Goal: Task Accomplishment & Management: Use online tool/utility

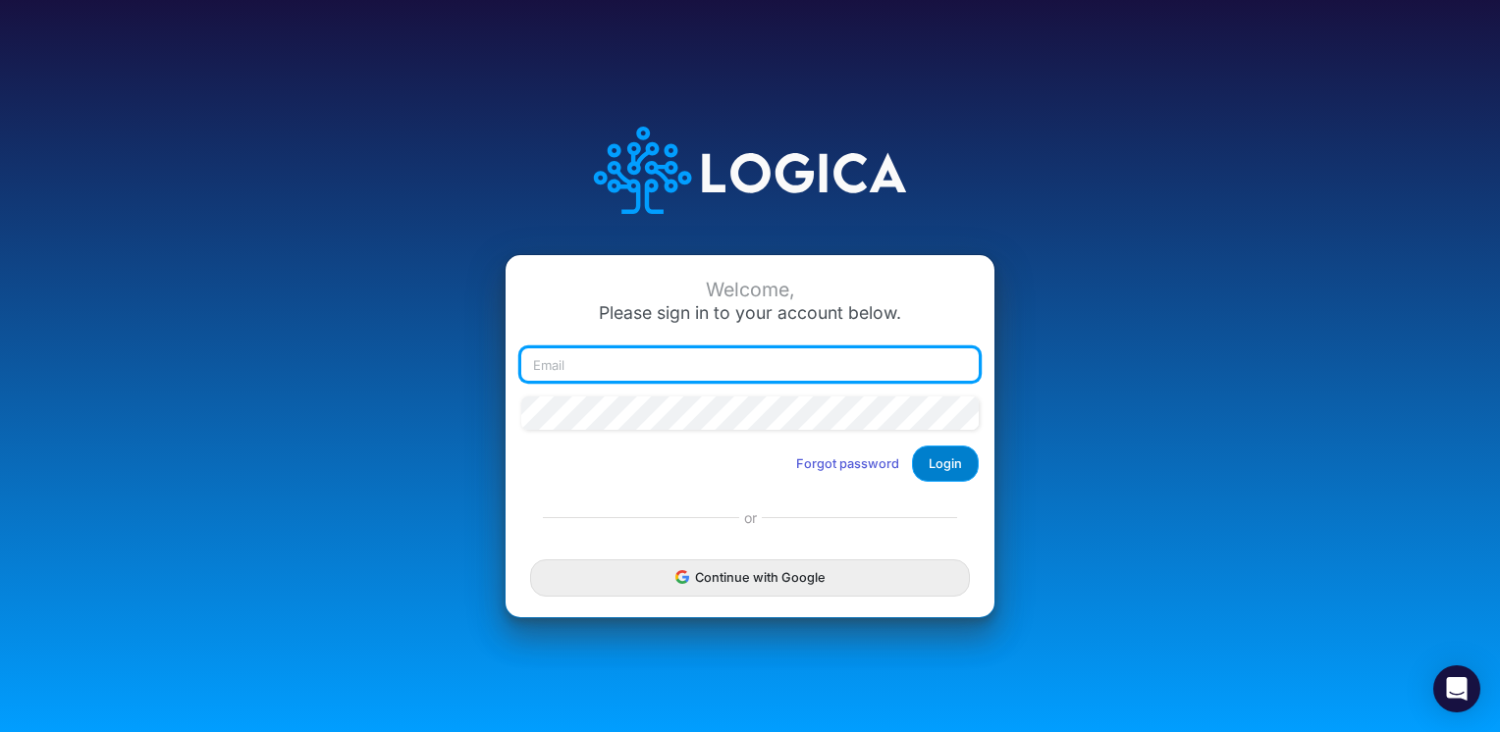
type input "[EMAIL_ADDRESS][DOMAIN_NAME]"
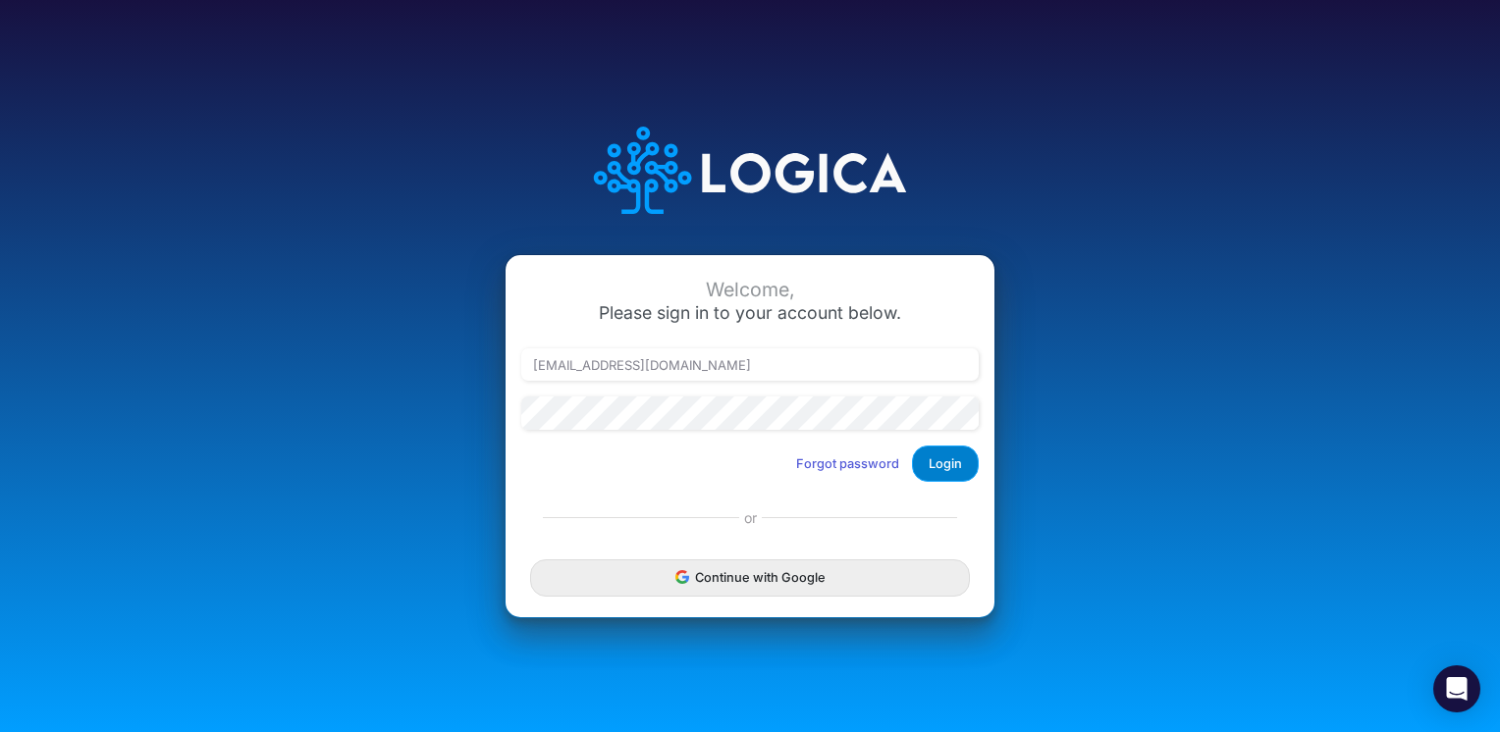
click at [939, 477] on button "Login" at bounding box center [945, 464] width 67 height 36
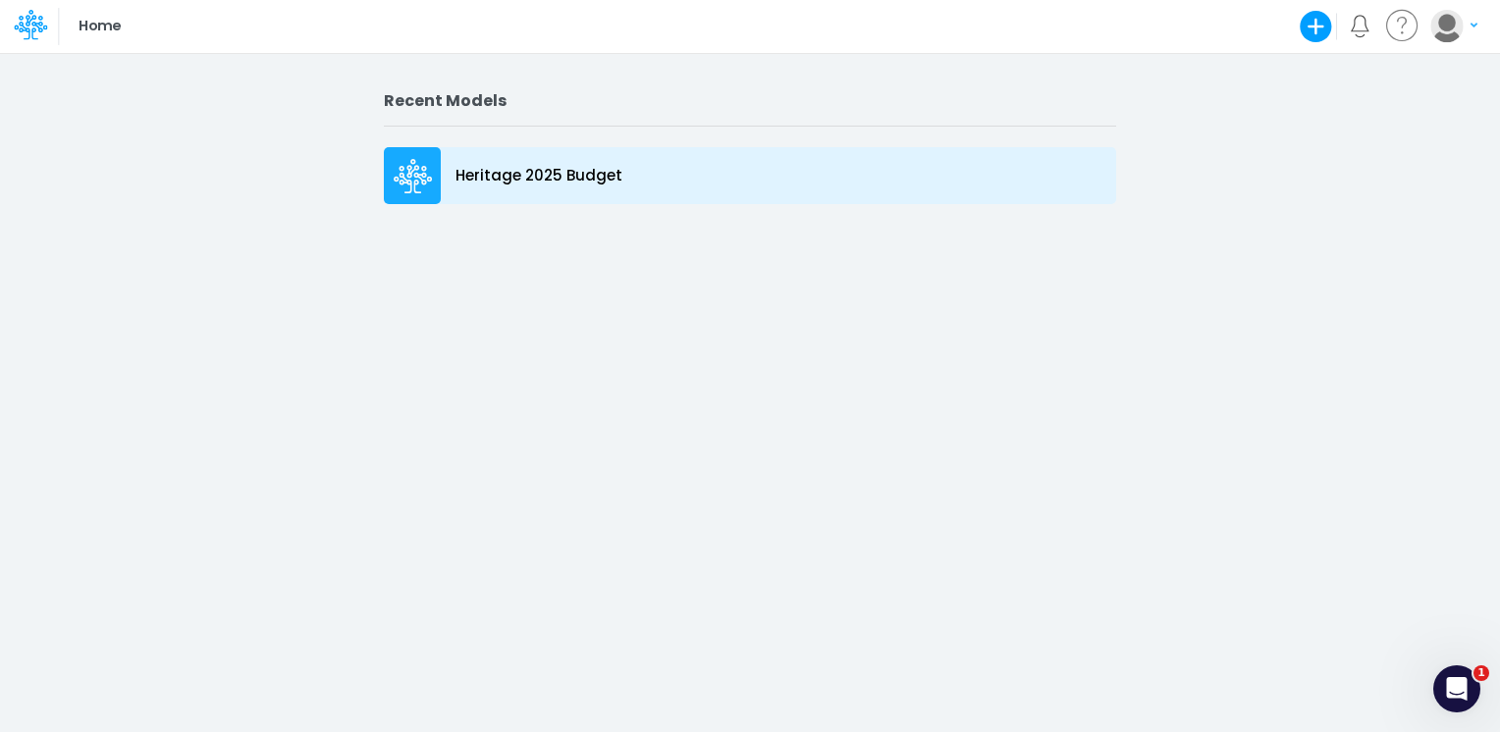
click at [585, 187] on p "Heritage 2025 Budget" at bounding box center [539, 176] width 167 height 23
